Goal: Communication & Community: Ask a question

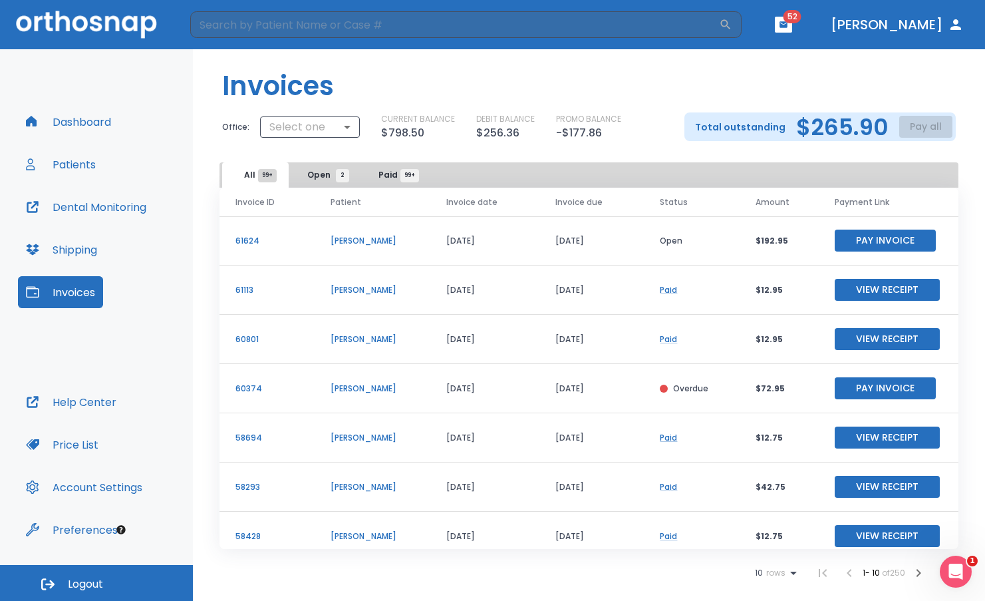
click at [919, 21] on button "[PERSON_NAME]" at bounding box center [897, 25] width 144 height 24
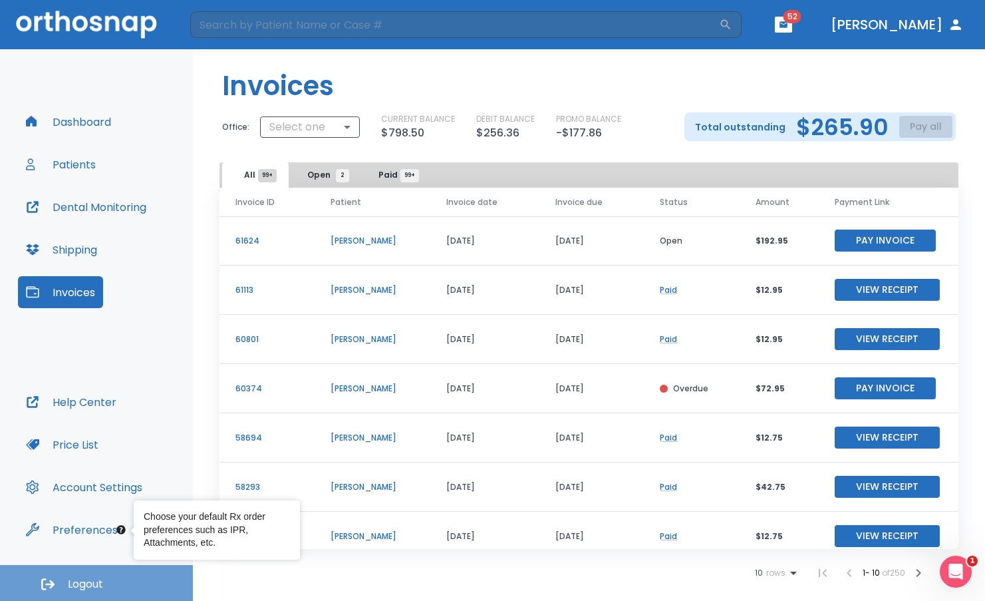
click at [66, 587] on button "Logout" at bounding box center [96, 583] width 193 height 36
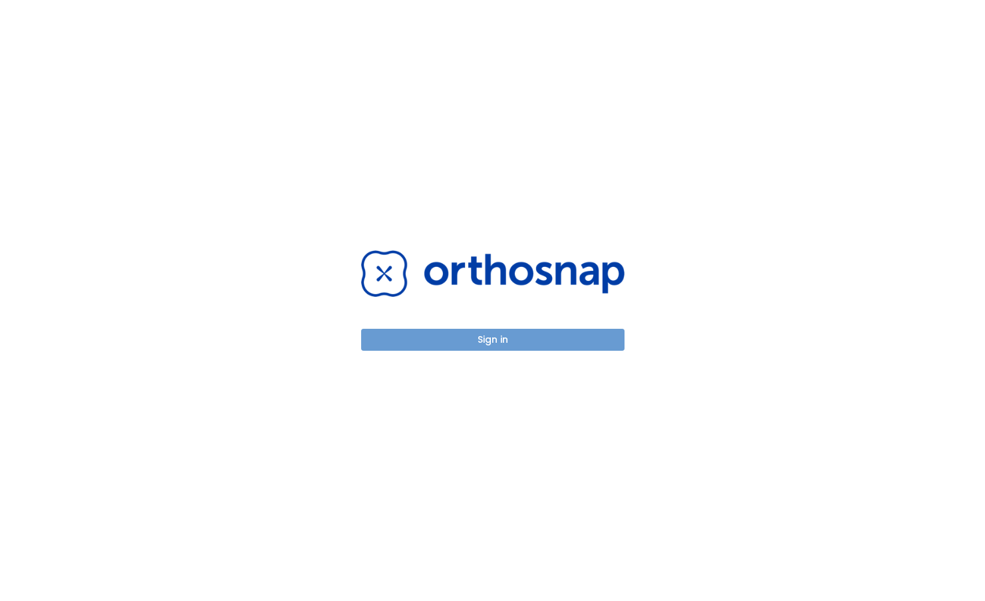
click at [498, 337] on button "Sign in" at bounding box center [492, 340] width 263 height 22
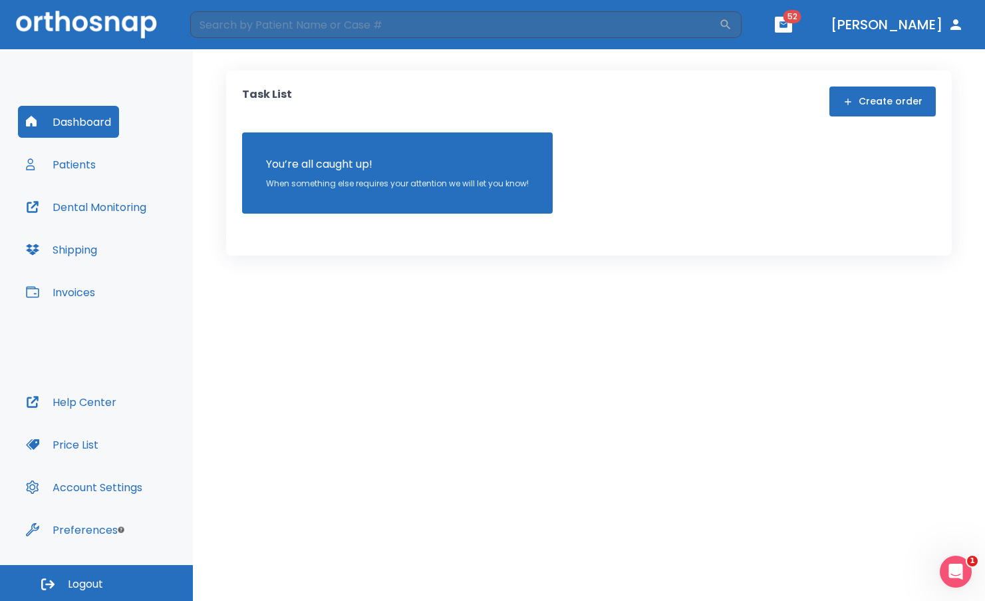
click at [86, 295] on button "Invoices" at bounding box center [60, 292] width 85 height 32
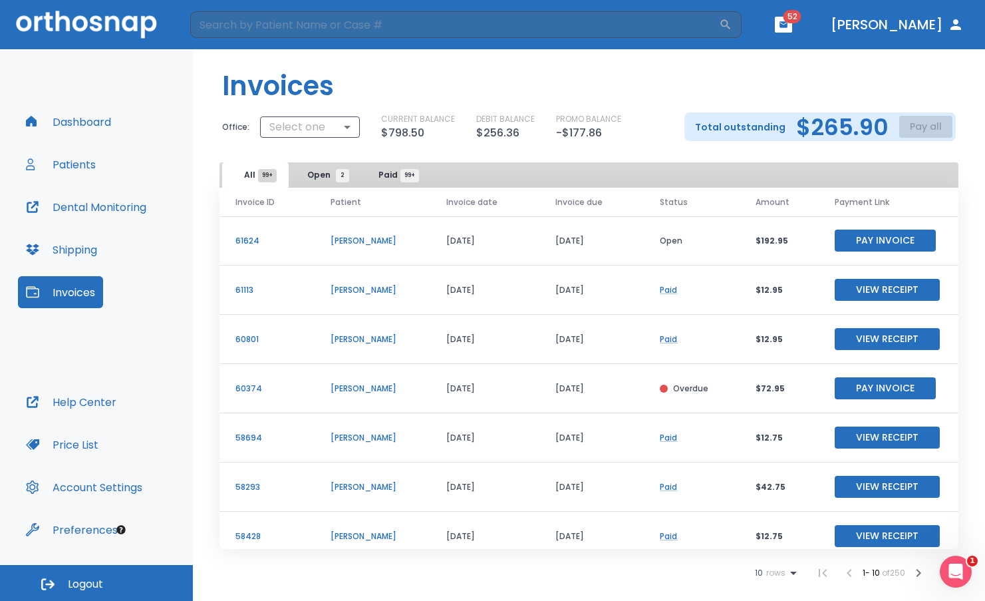
click at [903, 31] on button "Dr. Leone-Renne" at bounding box center [897, 25] width 144 height 24
click at [954, 575] on icon "Open Intercom Messenger" at bounding box center [954, 570] width 22 height 22
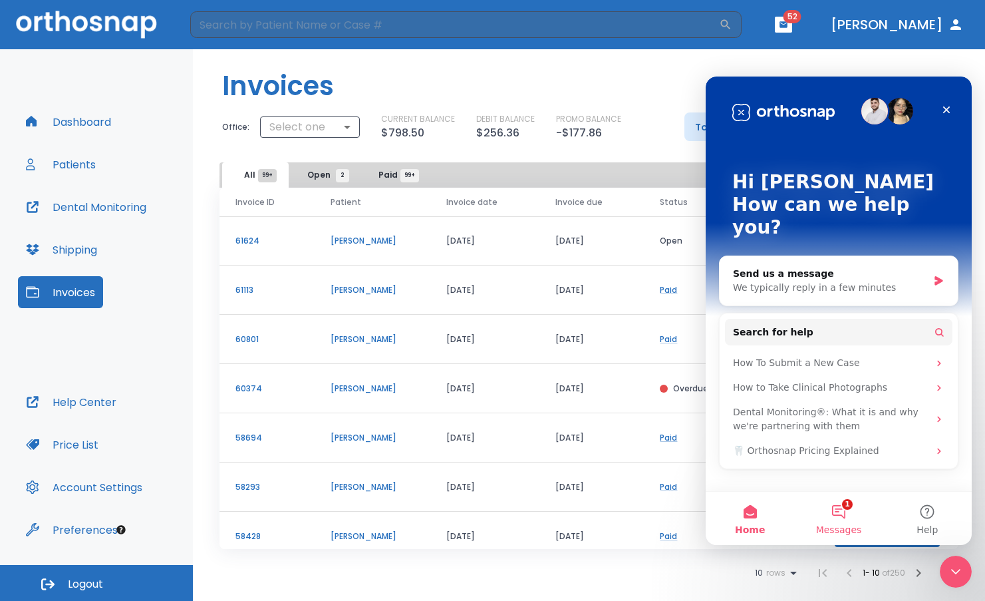
click at [837, 514] on button "1 Messages" at bounding box center [838, 518] width 88 height 53
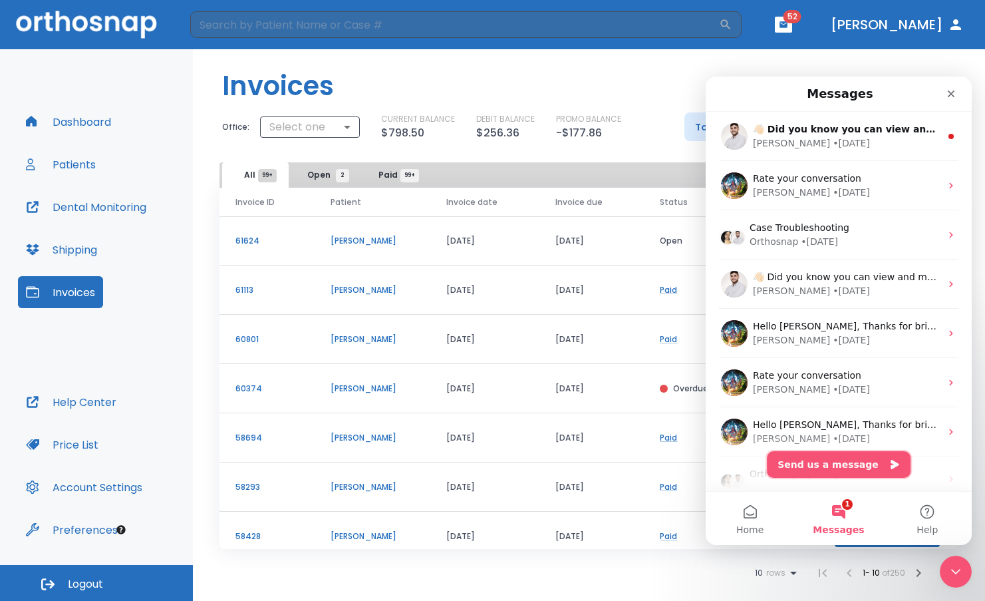
click at [833, 458] on button "Send us a message" at bounding box center [839, 464] width 144 height 27
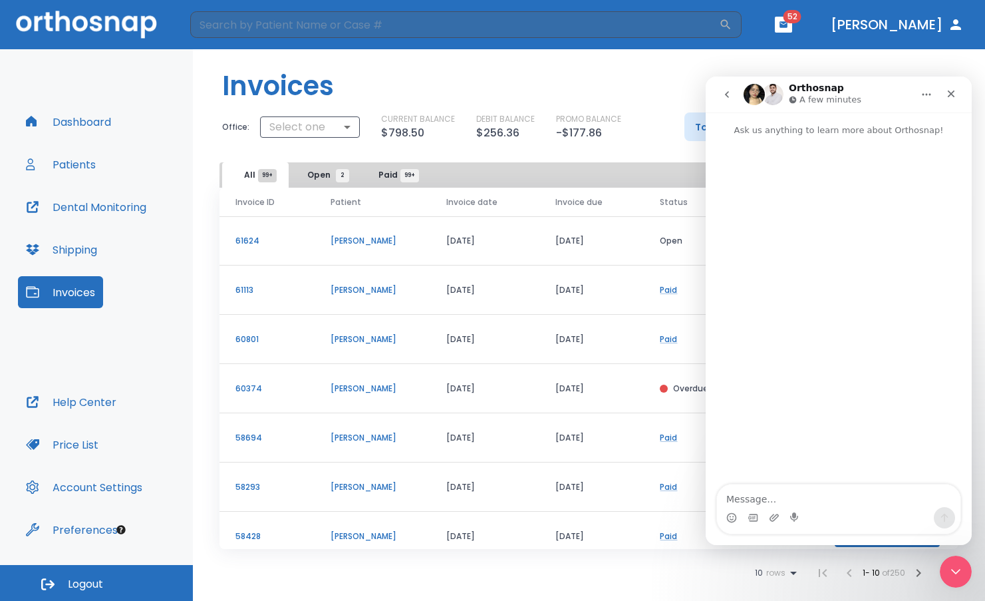
click at [788, 498] on textarea "Message…" at bounding box center [838, 495] width 243 height 23
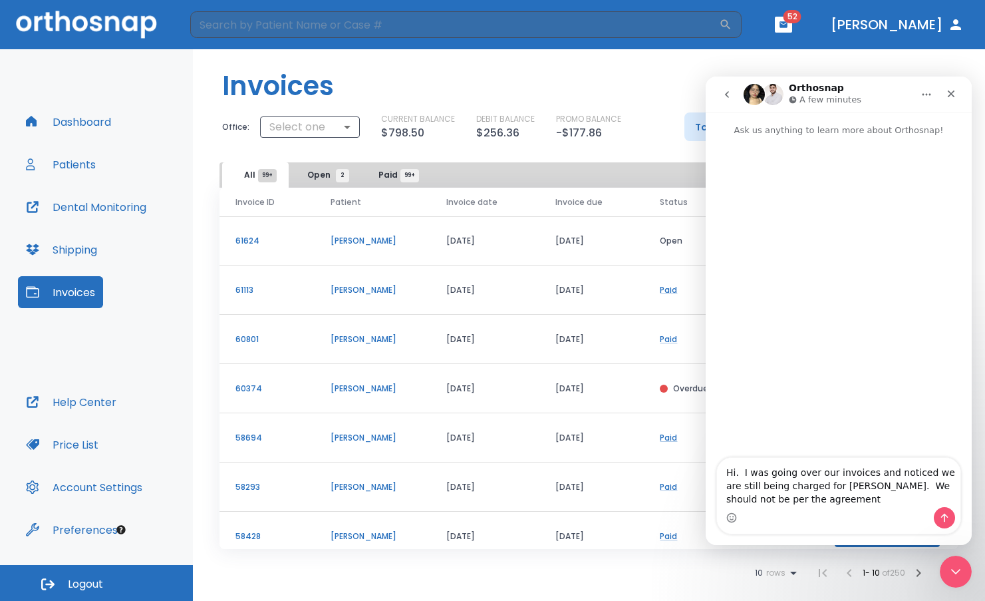
type textarea "Hi. I was going over our invoices and noticed we are still being charged for Da…"
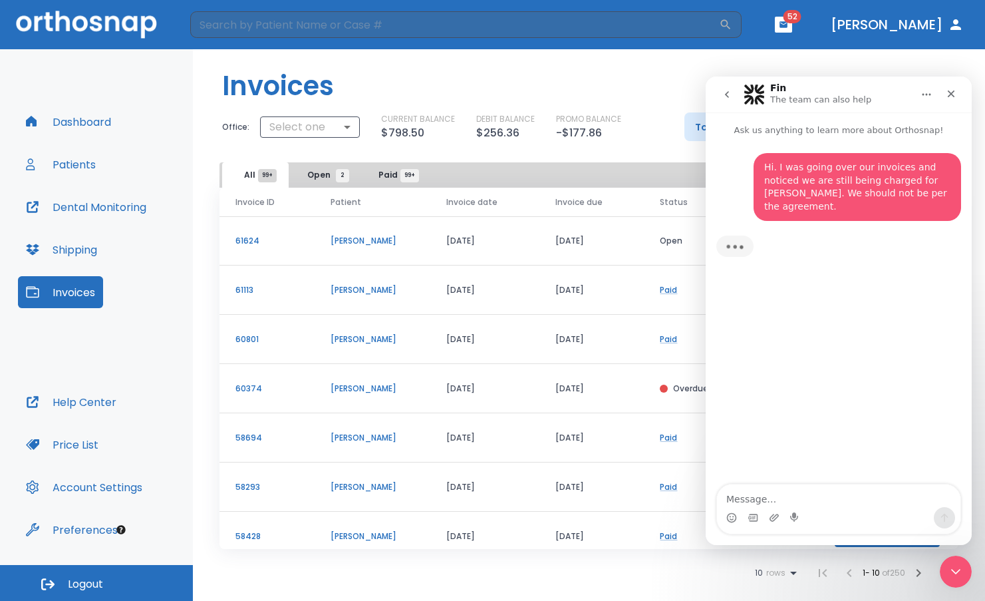
click at [365, 239] on p "Dawn Powers" at bounding box center [373, 241] width 84 height 12
click at [502, 252] on td "08/13/25" at bounding box center [484, 240] width 109 height 49
click at [313, 29] on input "search" at bounding box center [454, 24] width 529 height 27
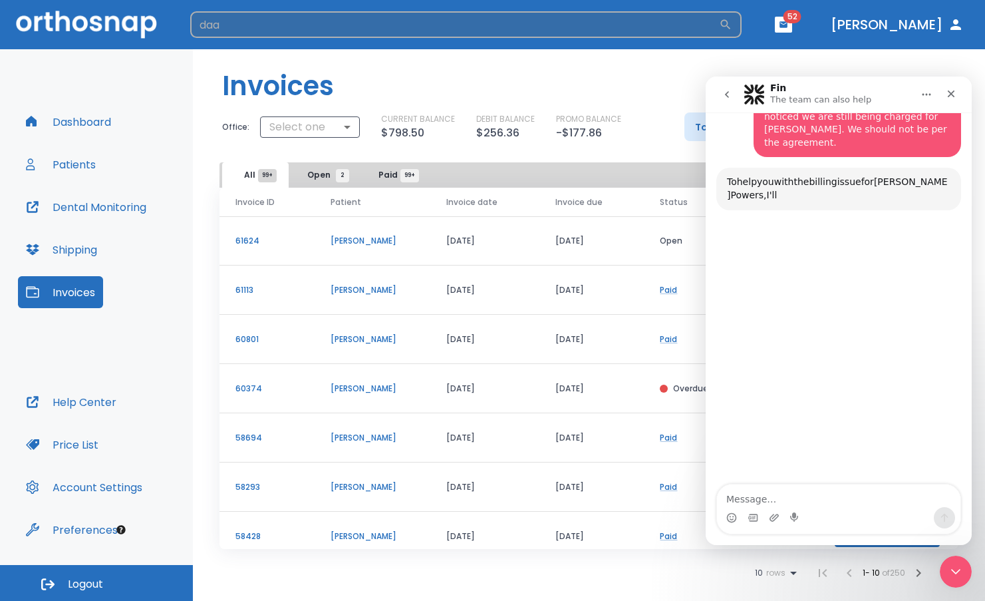
scroll to position [98, 0]
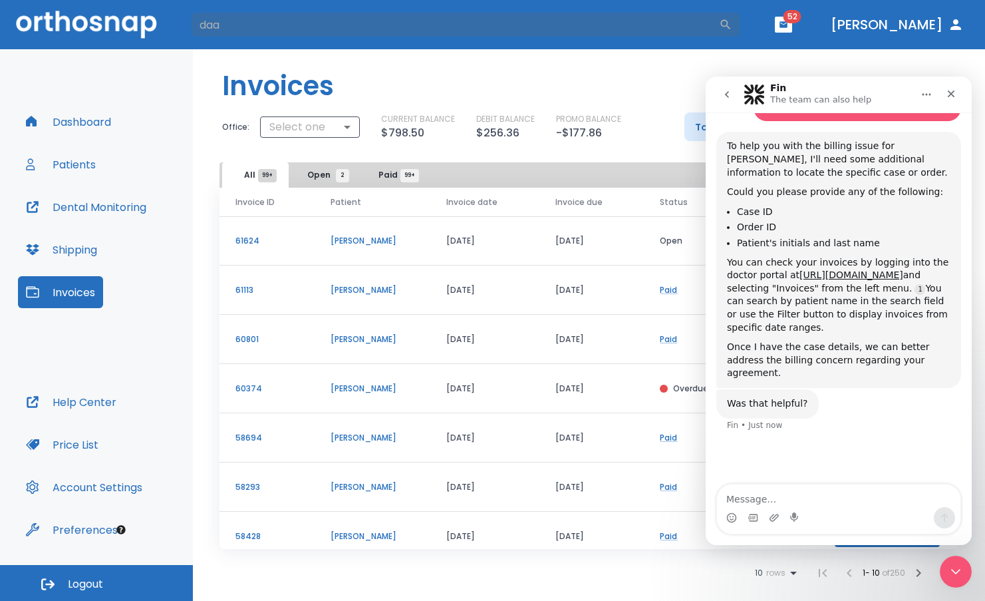
type input "daa"
click at [732, 494] on textarea "Message…" at bounding box center [838, 495] width 243 height 23
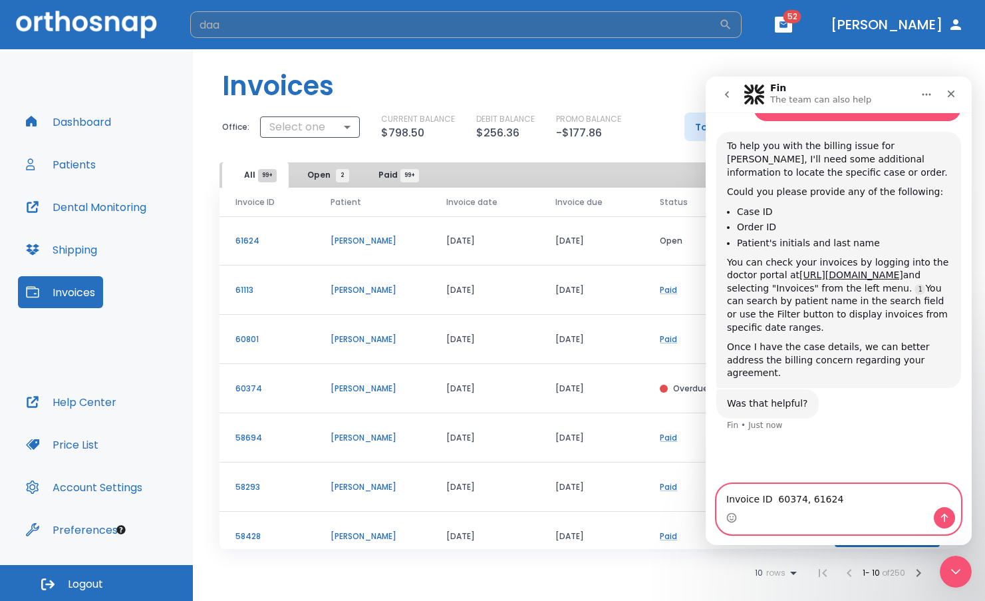
type textarea "Invoice ID 60374, 61624"
click at [267, 24] on input "daa" at bounding box center [454, 24] width 529 height 27
type input "dawn powers"
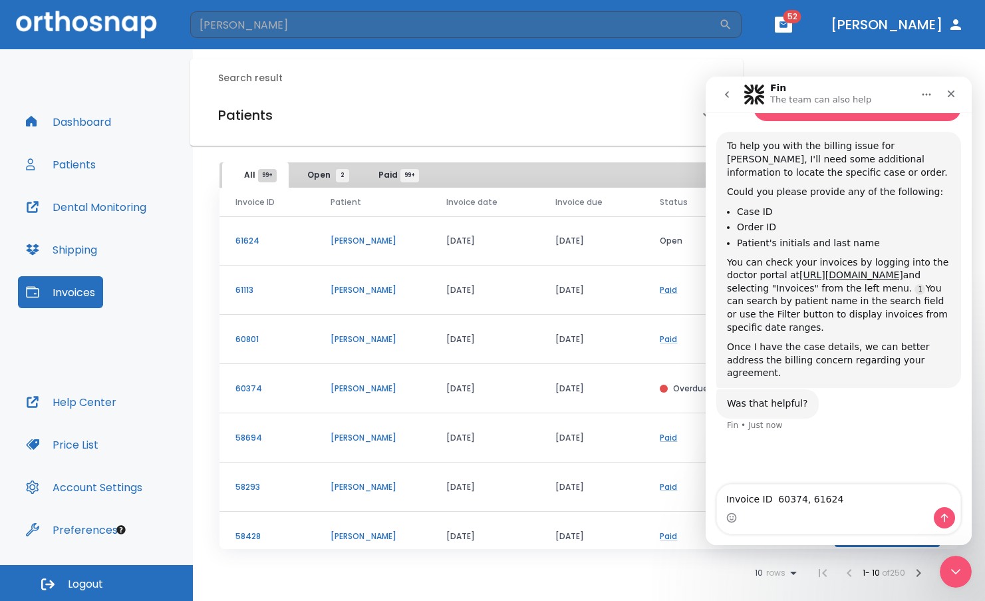
click at [253, 110] on h6 "Patients" at bounding box center [245, 114] width 55 height 21
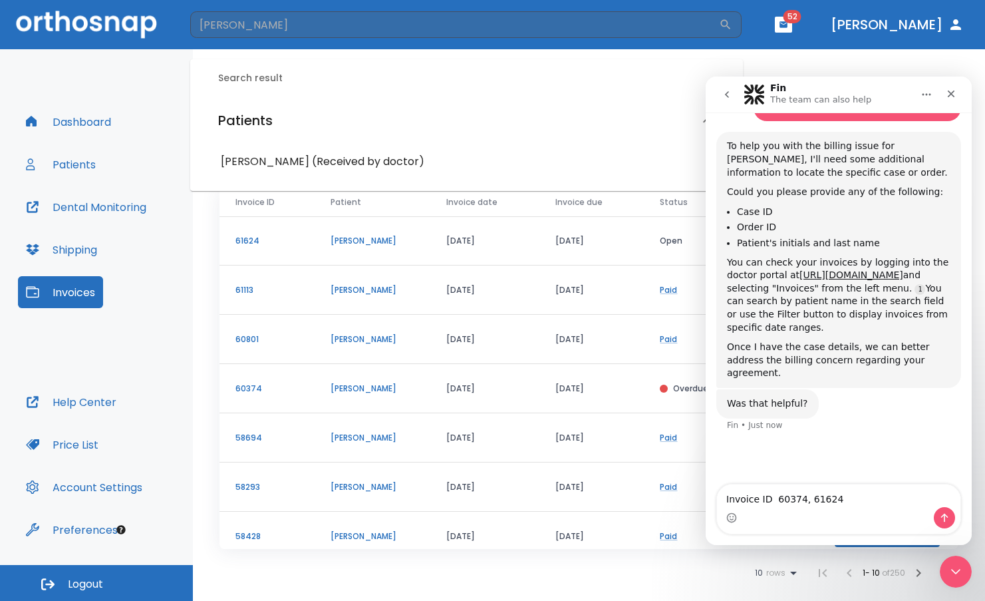
click at [251, 158] on h6 "Dawn Powers (Received by doctor)" at bounding box center [467, 161] width 492 height 19
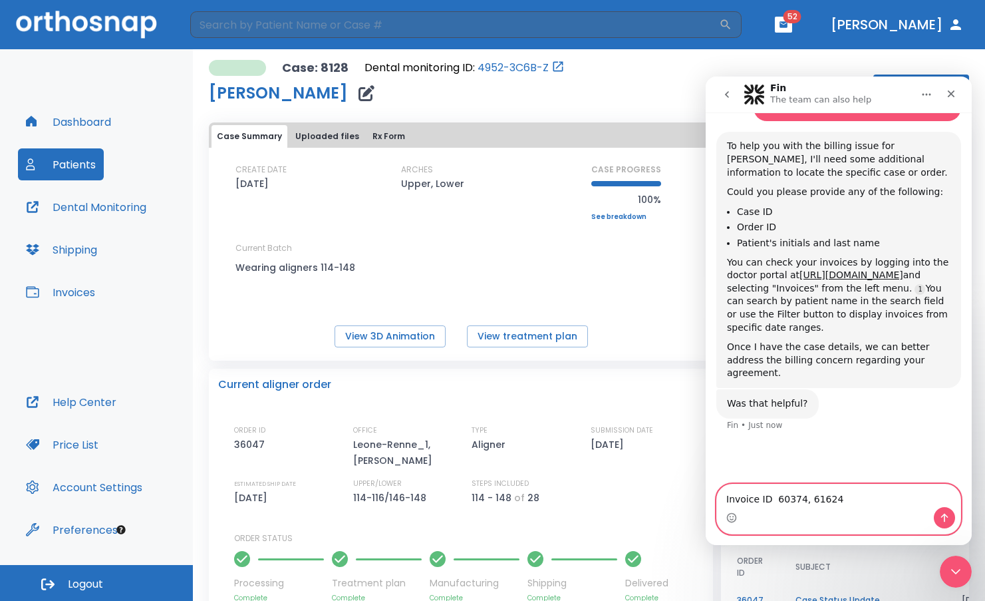
click at [727, 496] on textarea "Invoice ID 60374, 61624" at bounding box center [838, 495] width 243 height 23
click at [917, 504] on textarea "Case ID 8128 Invoice ID 60374, 61624" at bounding box center [838, 495] width 243 height 23
type textarea "Case ID 8128 Invoice ID 60374, 61624"
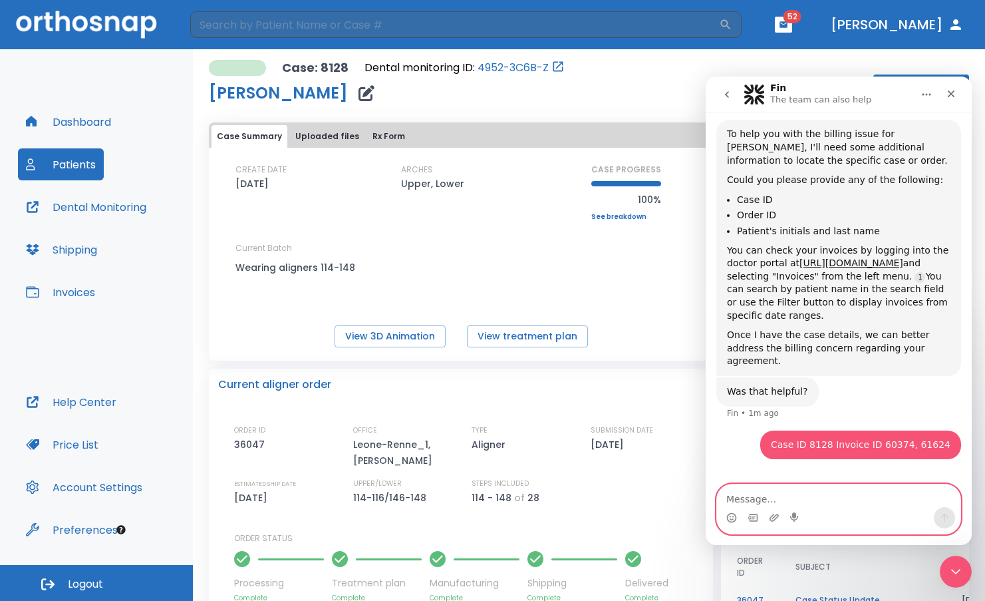
scroll to position [118, 0]
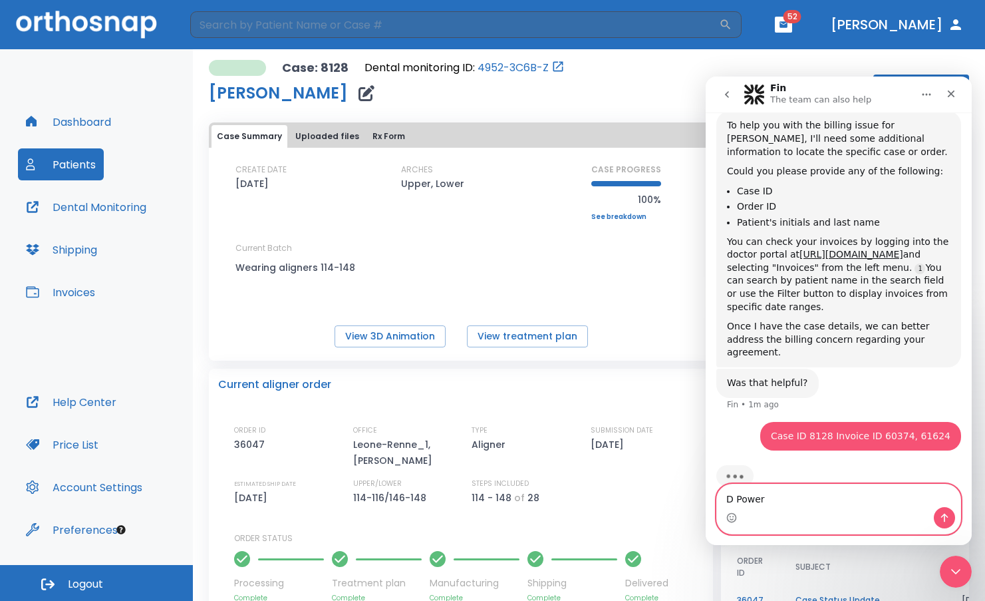
type textarea "D Powers"
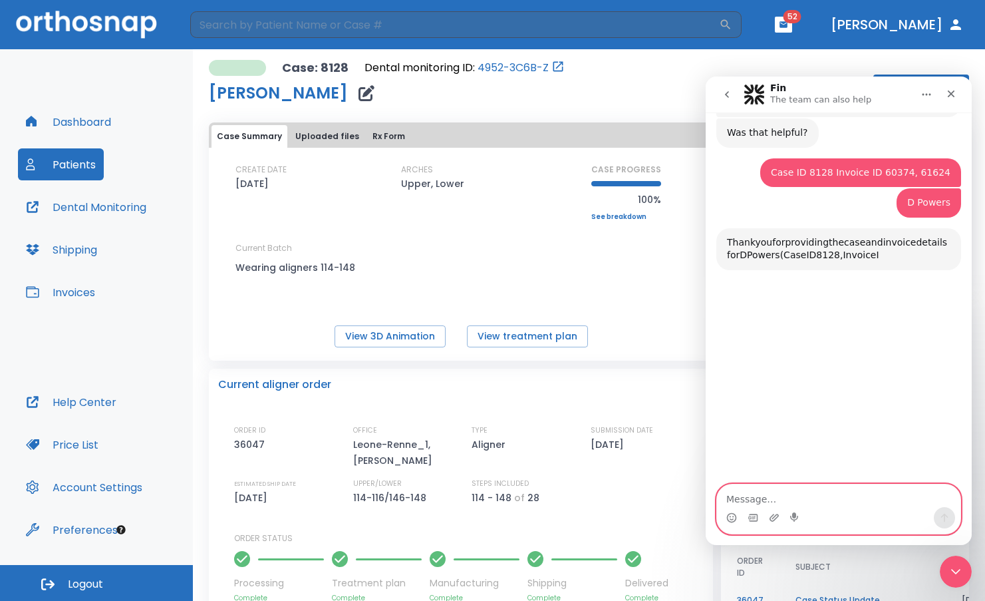
scroll to position [424, 0]
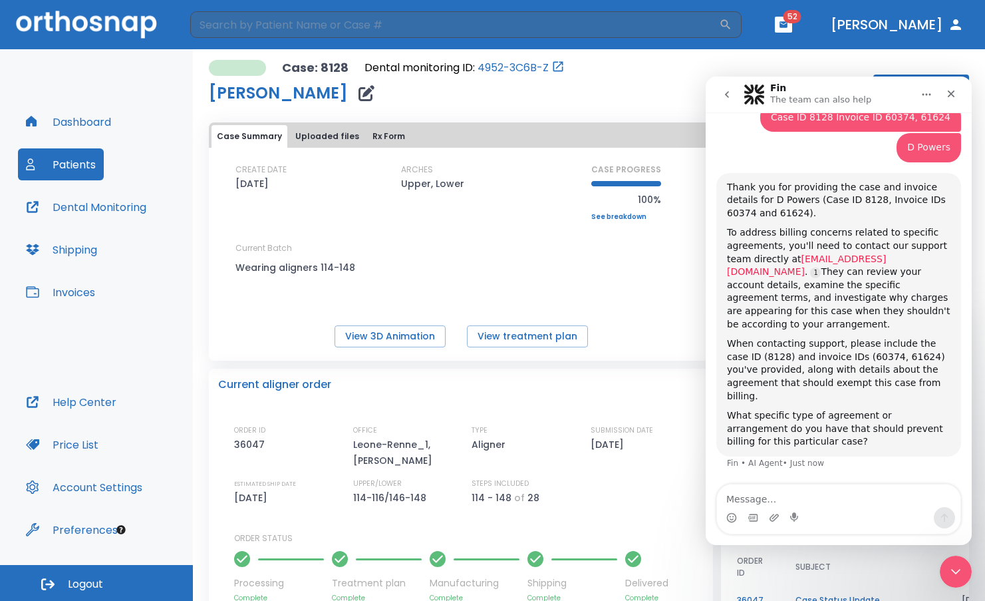
click at [797, 253] on link "support@orthosnap.com" at bounding box center [806, 265] width 159 height 24
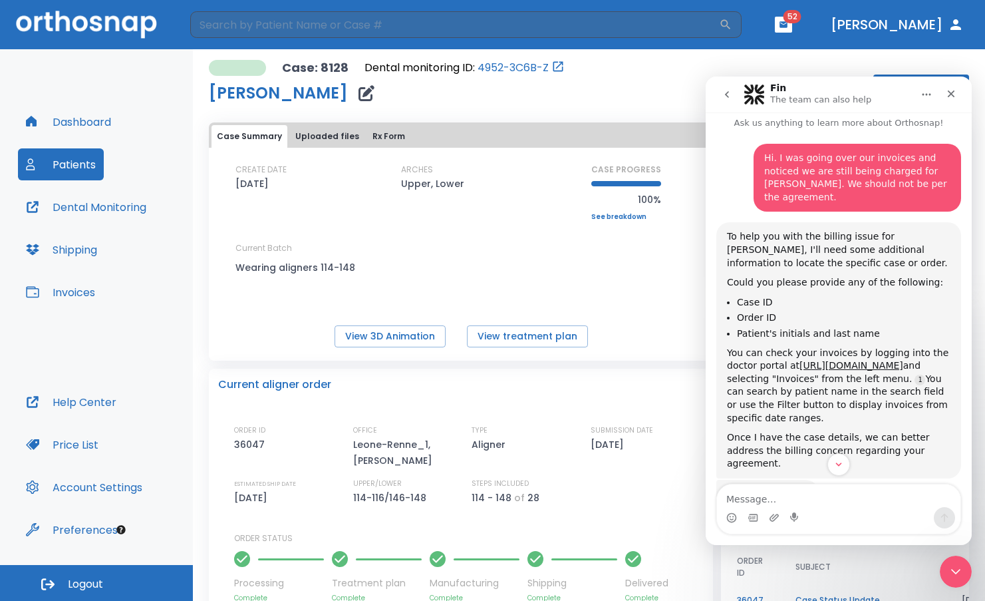
scroll to position [0, 0]
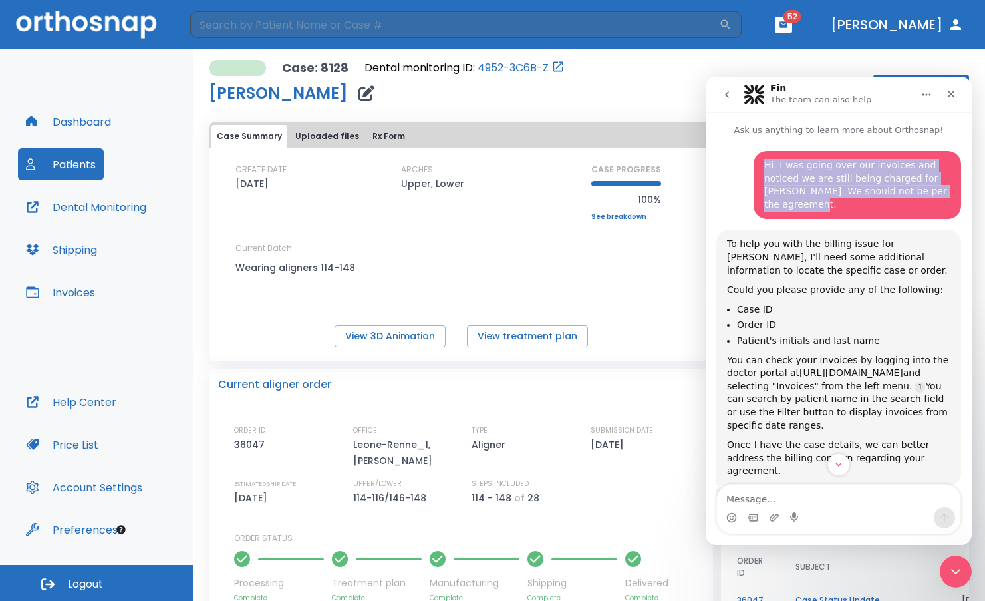
drag, startPoint x: 760, startPoint y: 169, endPoint x: 927, endPoint y: 194, distance: 169.4
click at [927, 194] on div "Hi. I was going over our invoices and noticed we are still being charged for Da…" at bounding box center [857, 185] width 186 height 52
copy div "Hi. I was going over our invoices and noticed we are still being charged for Da…"
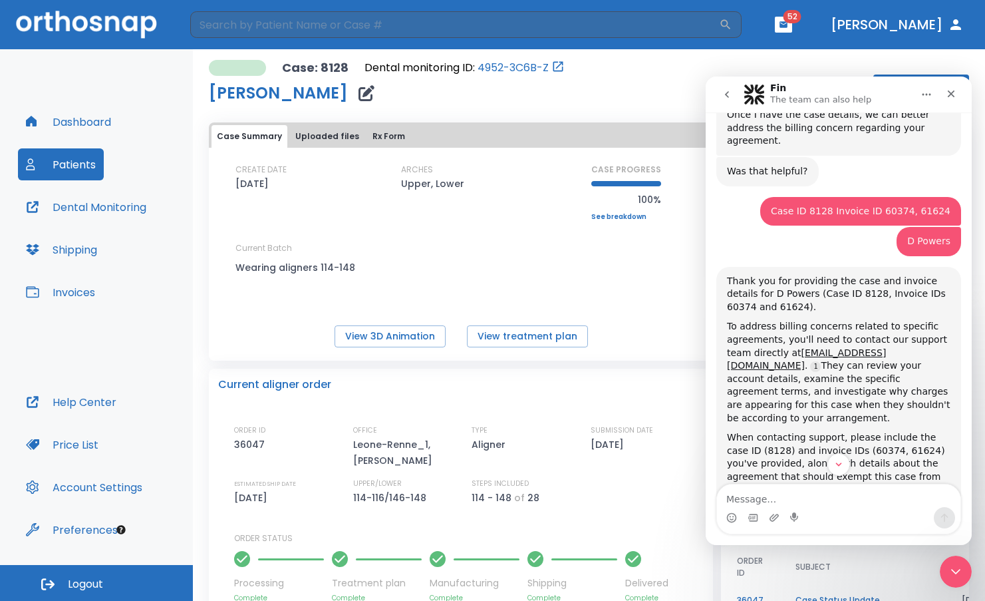
scroll to position [333, 0]
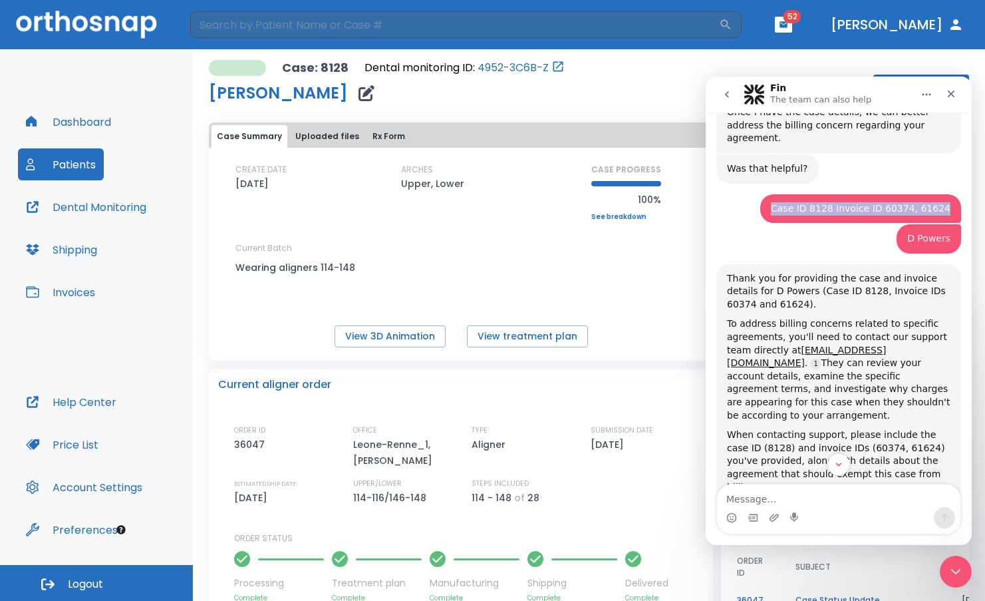
drag, startPoint x: 790, startPoint y: 184, endPoint x: 954, endPoint y: 186, distance: 164.3
click at [954, 186] on div "Hi. I was going over our invoices and noticed we are still being charged for Da…" at bounding box center [839, 189] width 266 height 774
copy div "Case ID 8128 Invoice ID 60374, 61624"
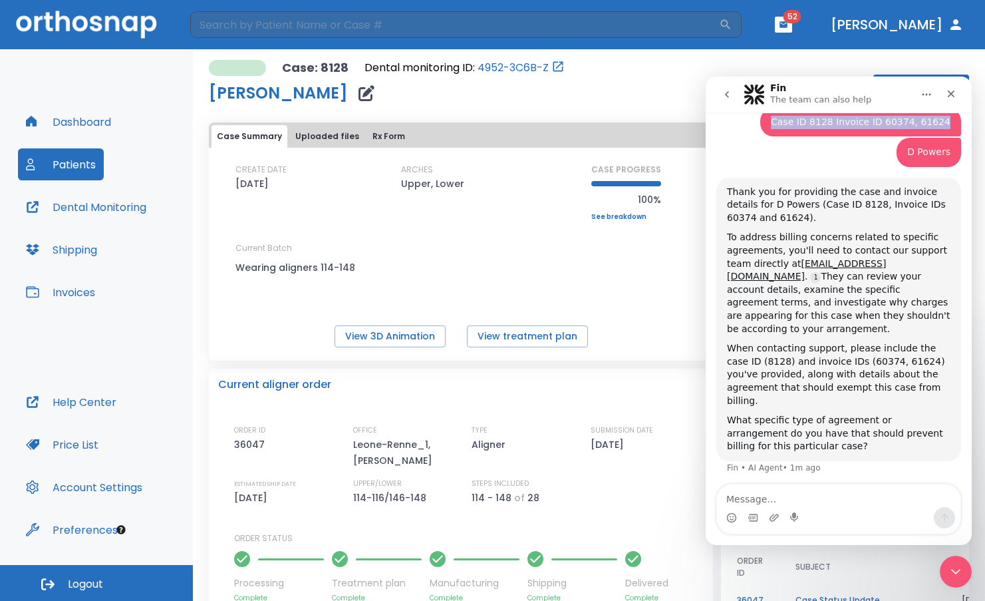
scroll to position [424, 0]
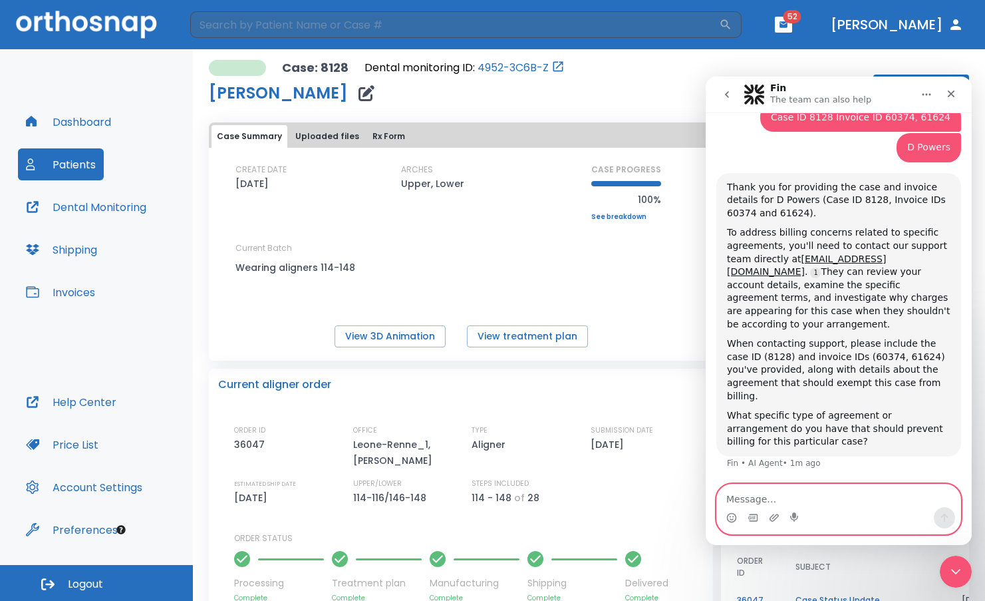
click at [746, 495] on textarea "Message…" at bounding box center [838, 495] width 243 height 23
type textarea "sent email-thanks"
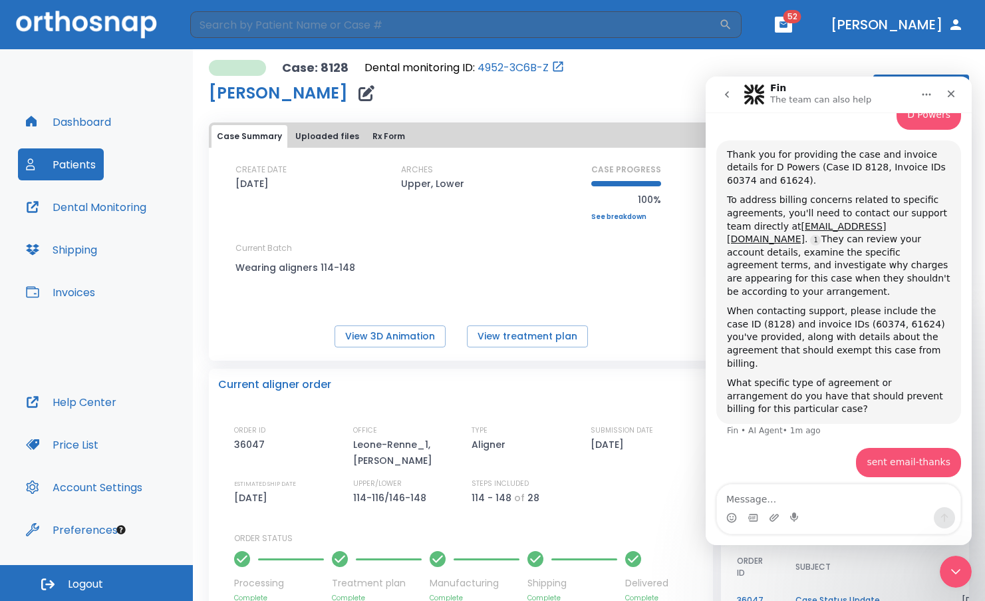
click at [954, 28] on icon "button" at bounding box center [955, 24] width 11 height 11
click at [884, 27] on button "Dr. Leone-Renne" at bounding box center [897, 25] width 144 height 24
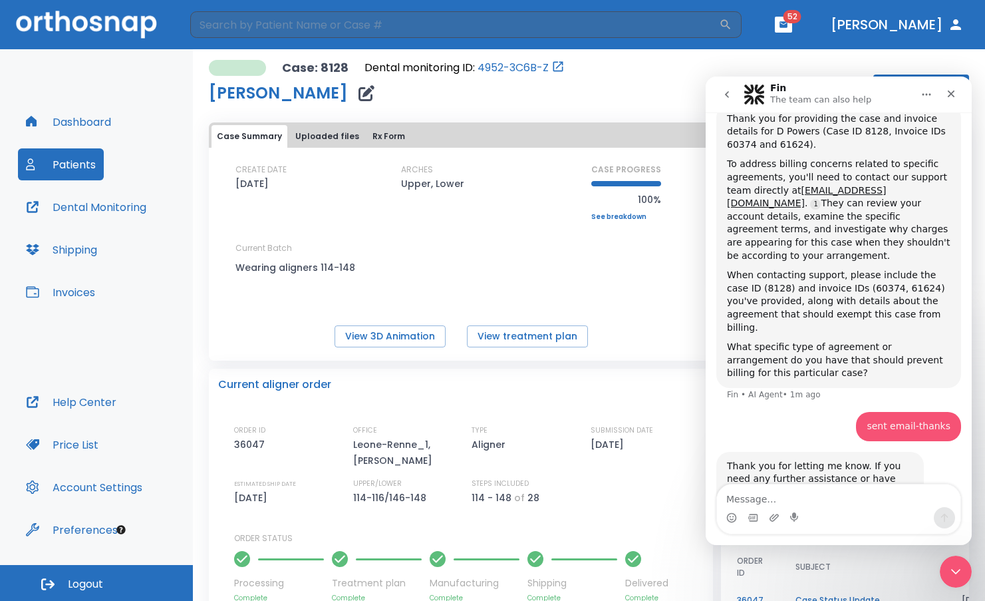
click at [86, 579] on span "Logout" at bounding box center [85, 584] width 35 height 15
